Goal: Task Accomplishment & Management: Manage account settings

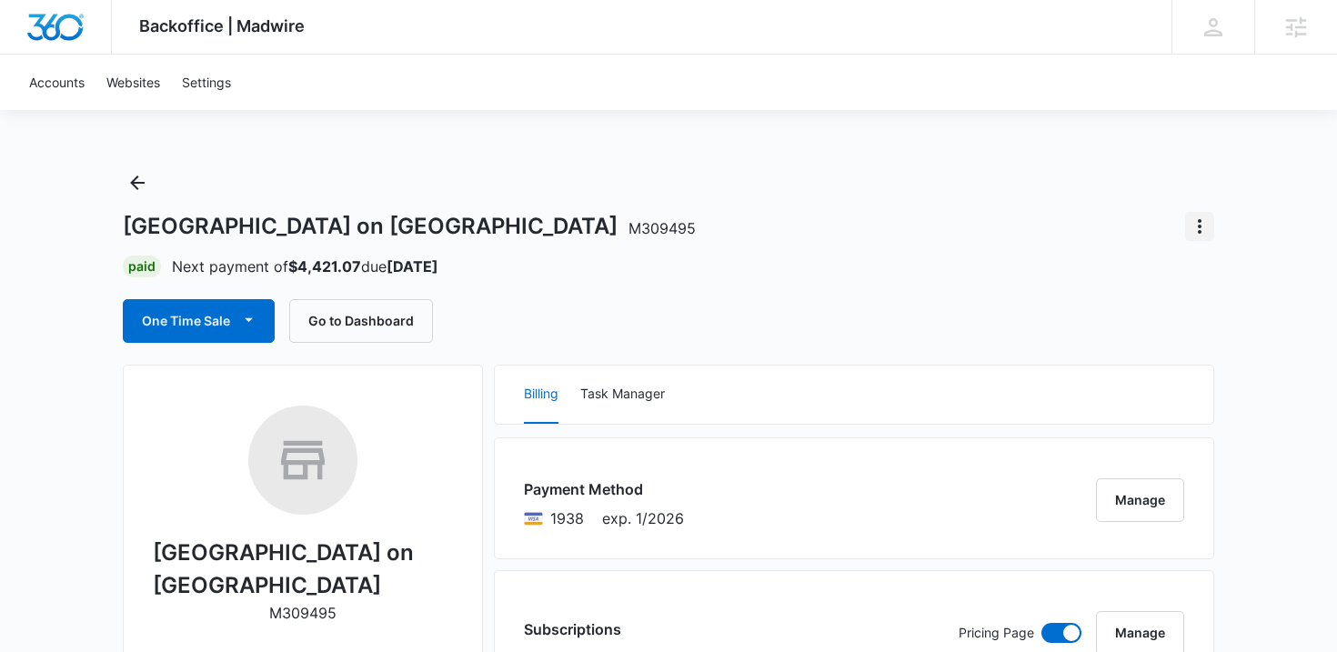
click at [1196, 230] on icon "Actions" at bounding box center [1200, 227] width 22 height 22
click at [1133, 279] on div "Close Account" at bounding box center [1127, 277] width 86 height 13
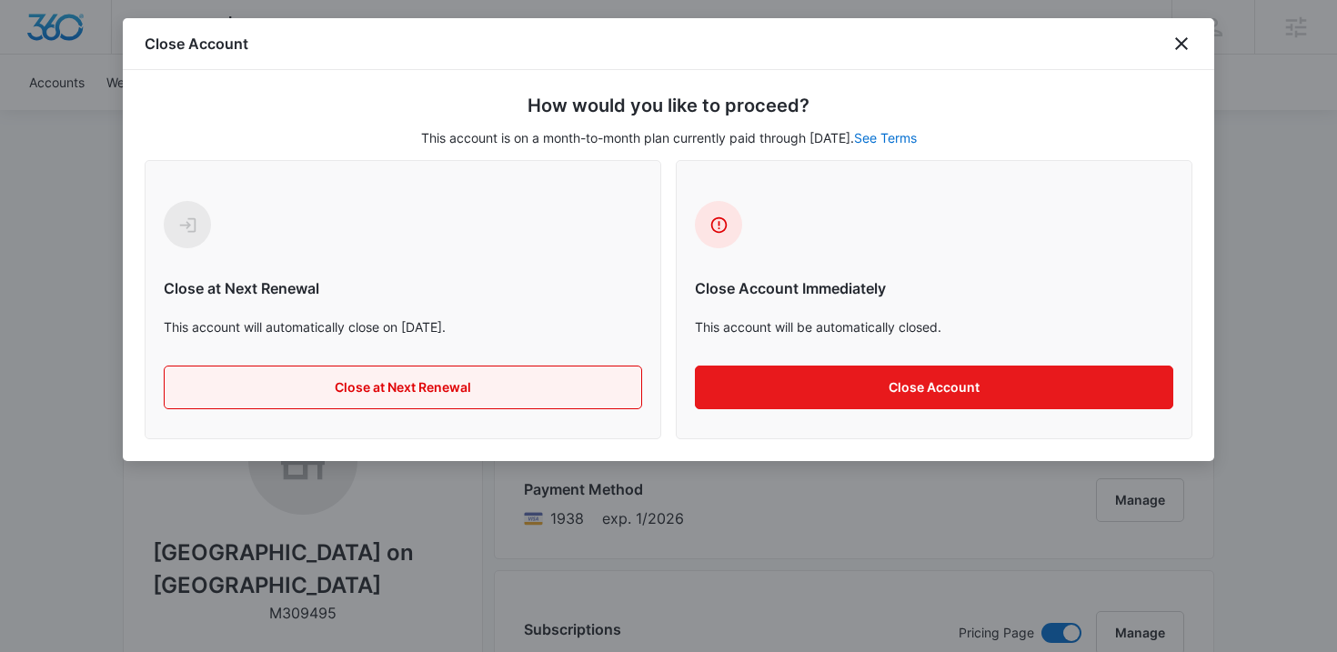
click at [590, 396] on button "Close at Next Renewal" at bounding box center [403, 388] width 479 height 44
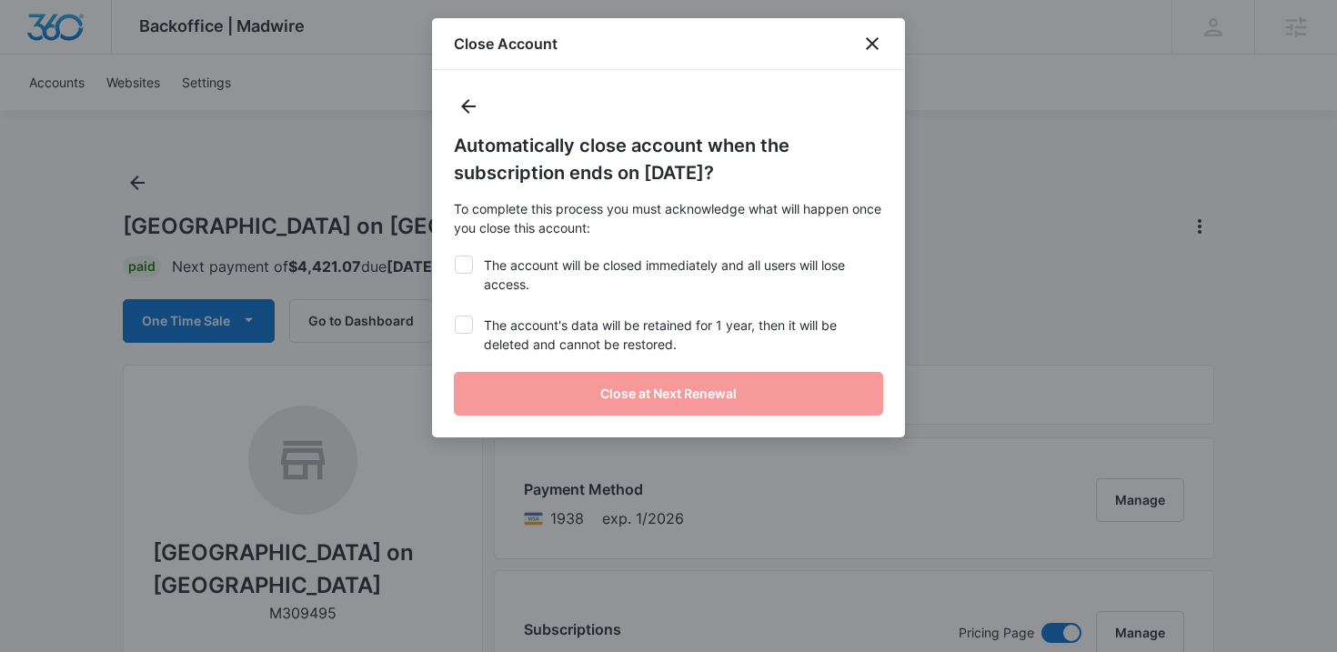
click at [461, 263] on icon at bounding box center [464, 265] width 16 height 16
click at [455, 257] on input "The account will be closed immediately and all users will lose access." at bounding box center [454, 256] width 1 height 1
checkbox input "true"
click at [461, 316] on div at bounding box center [464, 325] width 18 height 18
click at [455, 316] on input "The account's data will be retained for 1 year, then it will be deleted and can…" at bounding box center [454, 316] width 1 height 1
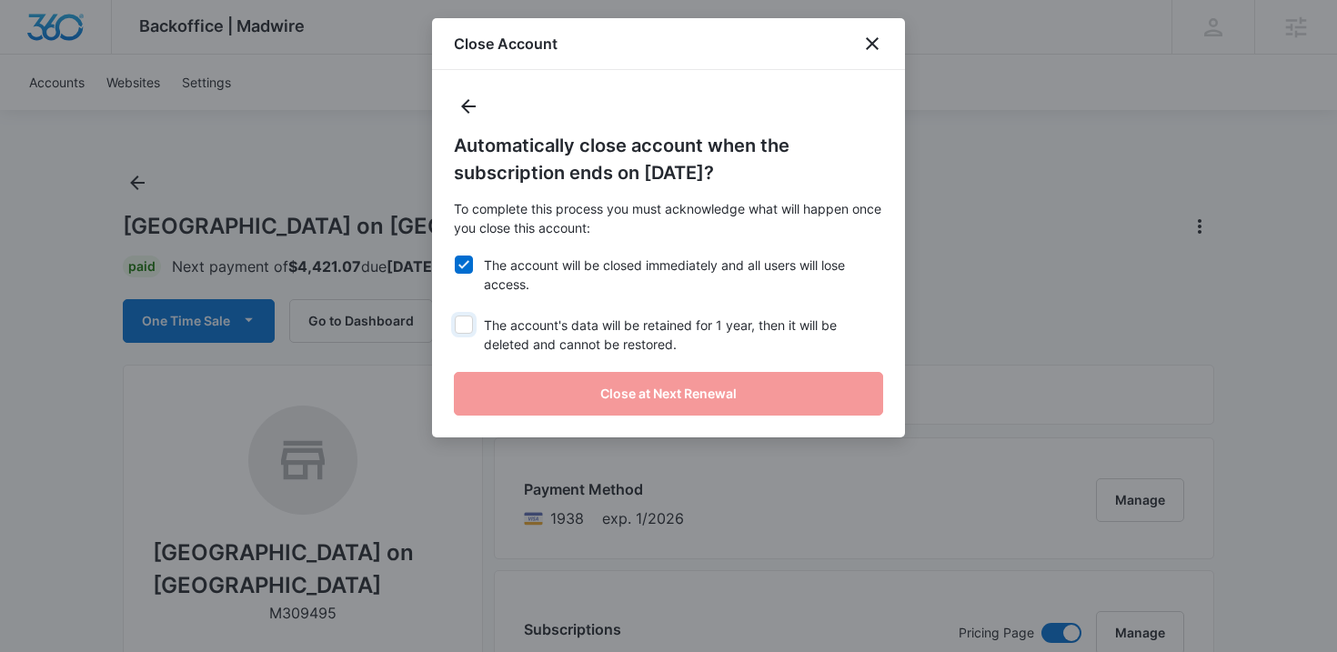
checkbox input "true"
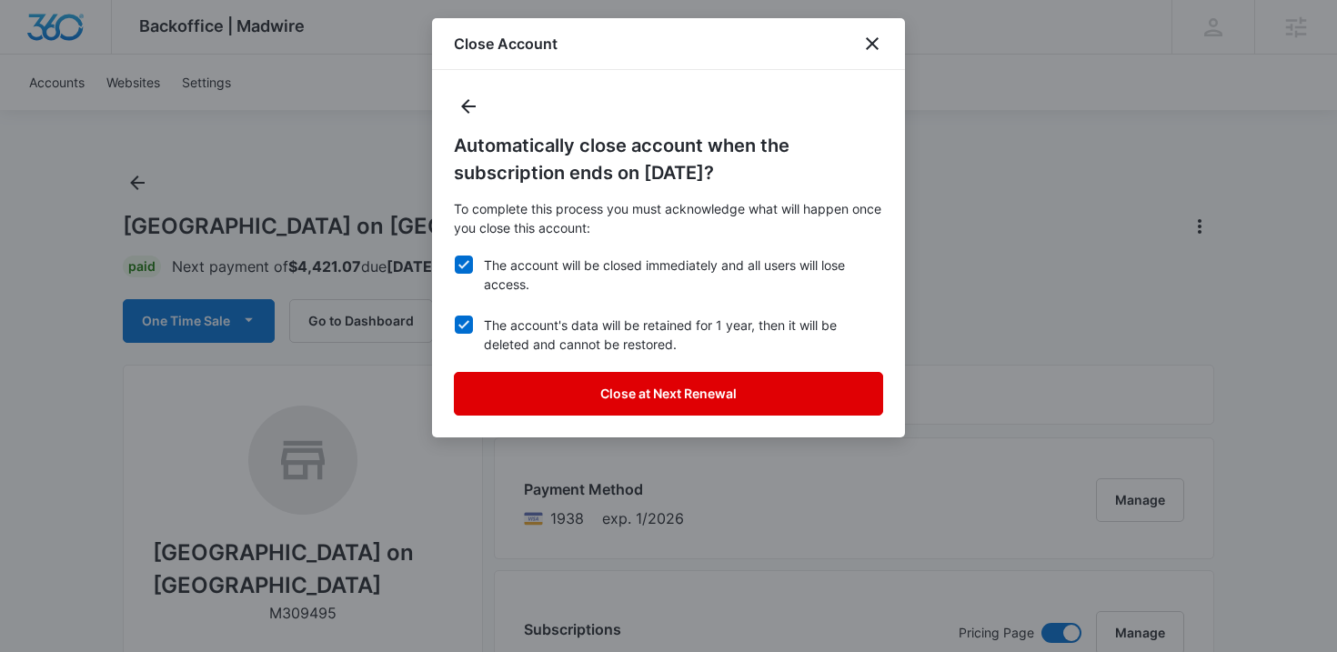
click at [518, 376] on button "Close at Next Renewal" at bounding box center [668, 394] width 429 height 44
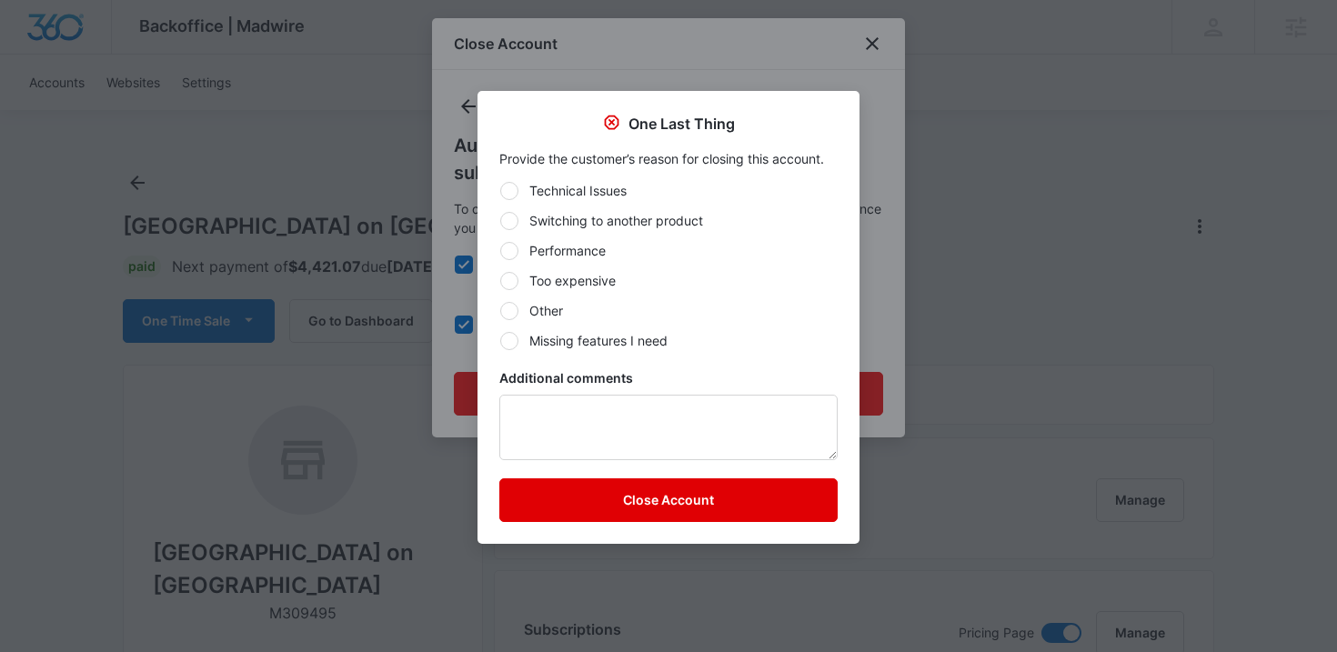
click at [560, 506] on button "Close Account" at bounding box center [668, 501] width 338 height 44
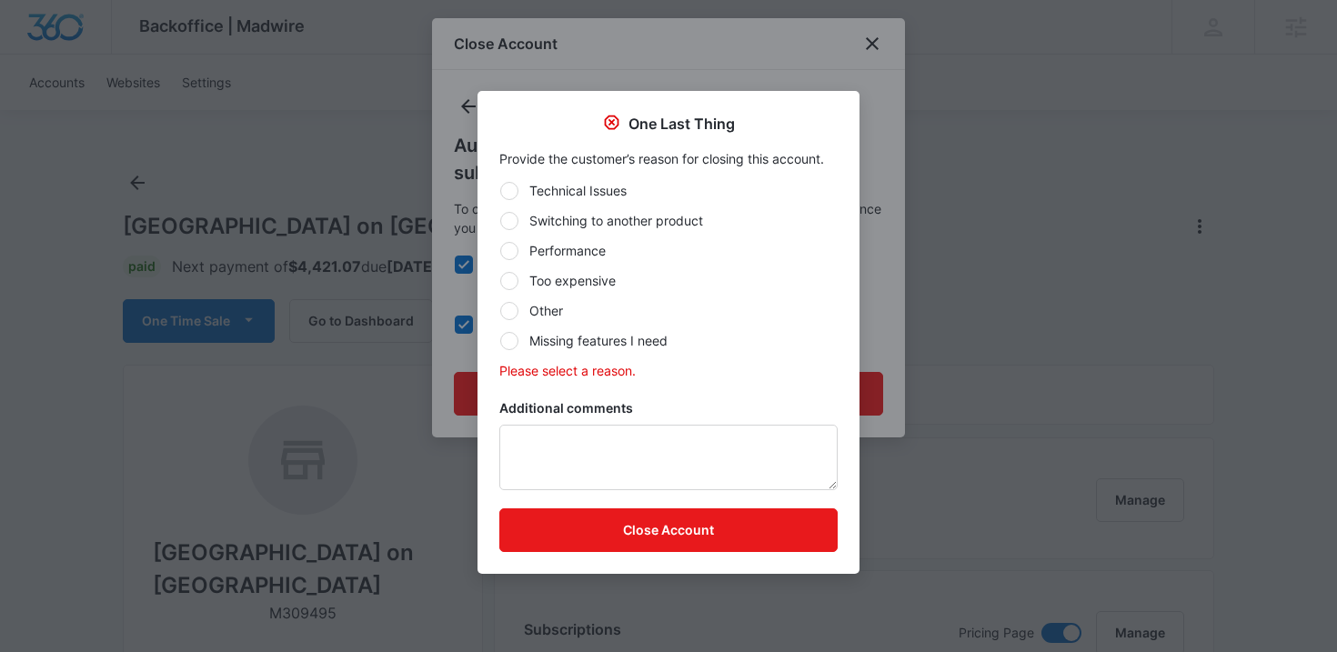
click at [508, 309] on div at bounding box center [509, 311] width 18 height 18
click at [500, 310] on input "Other" at bounding box center [499, 310] width 1 height 1
radio input "true"
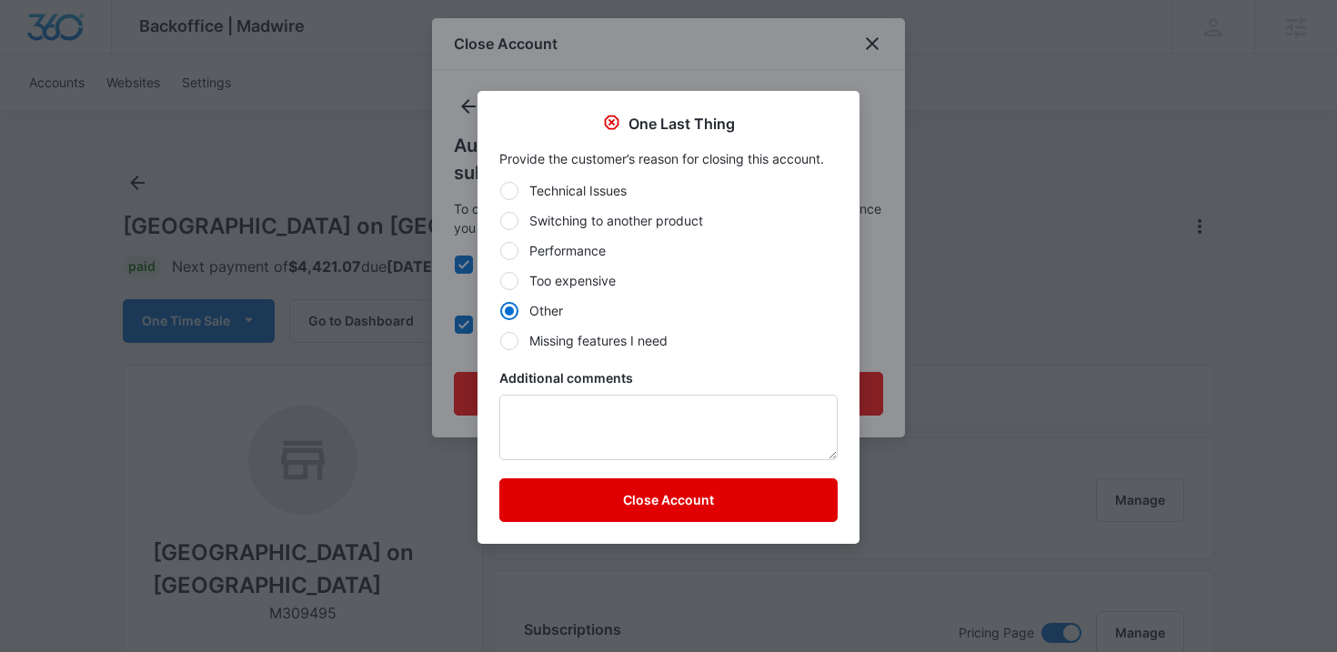
click at [571, 505] on button "Close Account" at bounding box center [668, 501] width 338 height 44
